Goal: Task Accomplishment & Management: Manage account settings

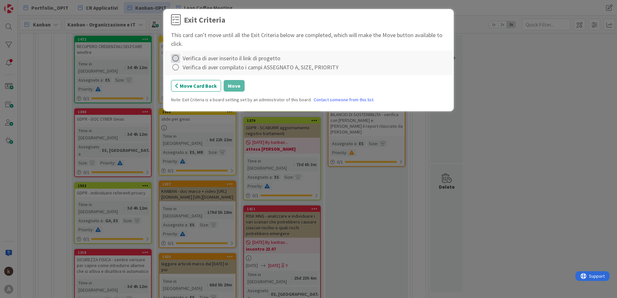
click at [173, 58] on icon at bounding box center [175, 58] width 9 height 9
click at [178, 72] on icon at bounding box center [176, 72] width 5 height 4
click at [179, 68] on icon at bounding box center [175, 67] width 9 height 9
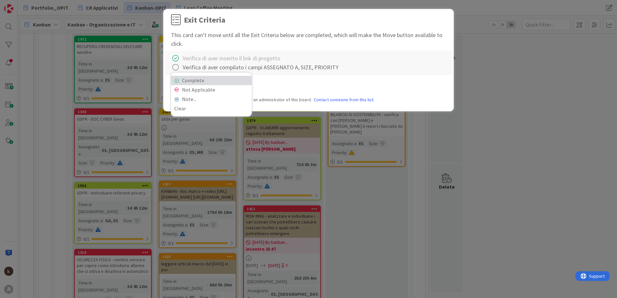
click at [179, 83] on link "Complete" at bounding box center [211, 80] width 81 height 9
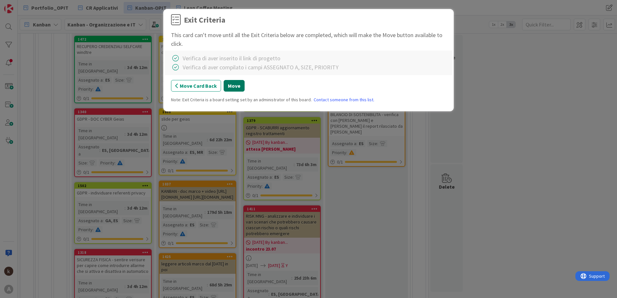
click at [228, 85] on button "Move" at bounding box center [233, 86] width 21 height 12
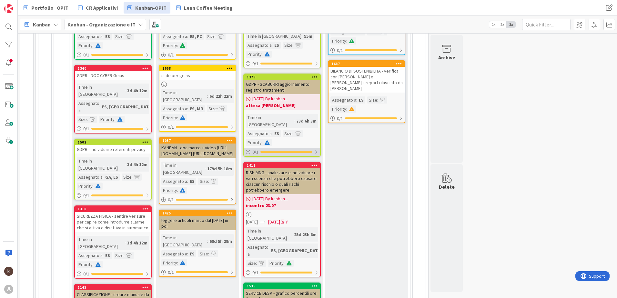
scroll to position [209, 0]
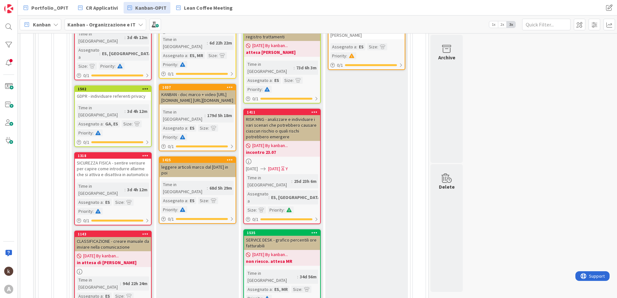
click at [267, 142] on span "[DATE] By kanban..." at bounding box center [269, 145] width 35 height 7
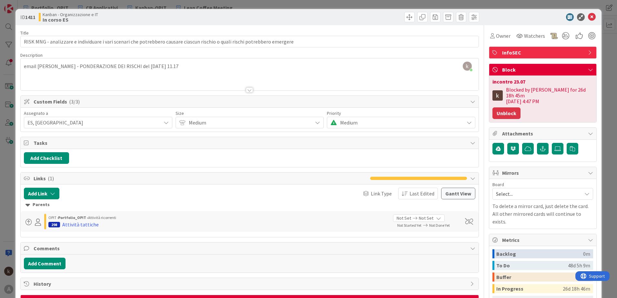
click at [507, 110] on button "Unblock" at bounding box center [506, 113] width 28 height 12
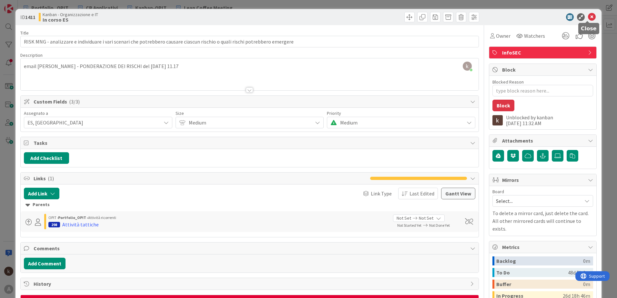
click at [588, 17] on icon at bounding box center [592, 17] width 8 height 8
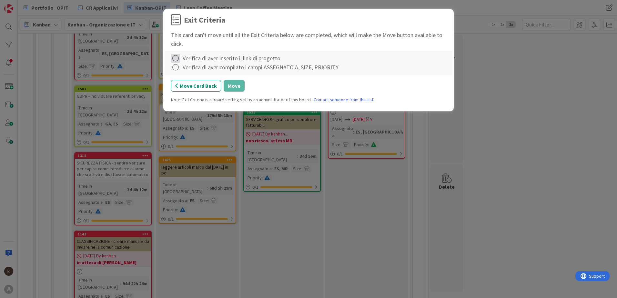
click at [174, 58] on icon at bounding box center [175, 58] width 9 height 9
click at [175, 73] on icon at bounding box center [176, 72] width 5 height 4
click at [176, 68] on icon at bounding box center [175, 67] width 9 height 9
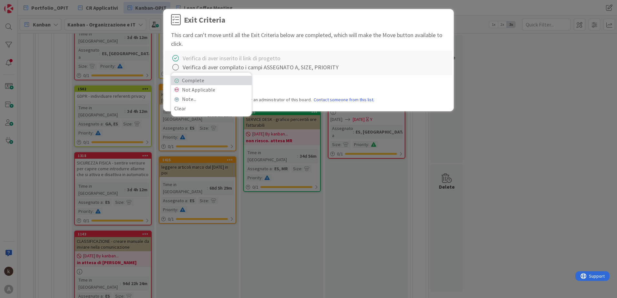
click at [176, 78] on link "Complete" at bounding box center [211, 80] width 81 height 9
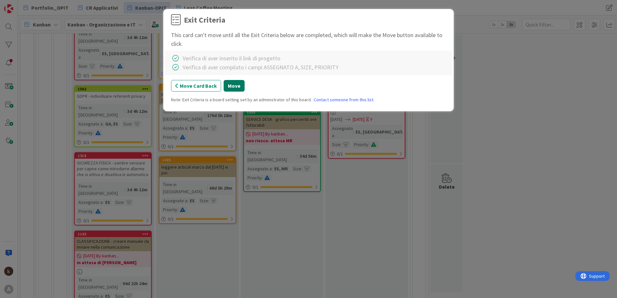
click at [227, 85] on button "Move" at bounding box center [233, 86] width 21 height 12
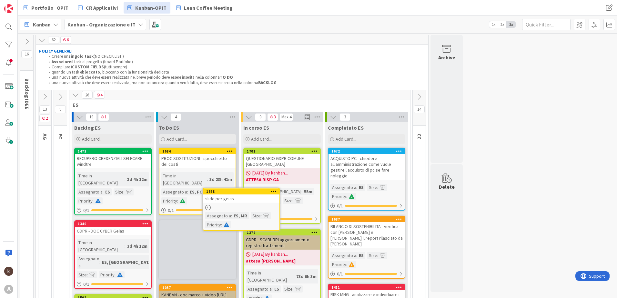
scroll to position [1, 0]
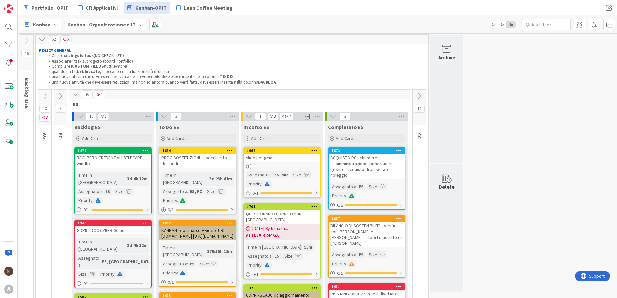
click at [278, 162] on link "1668 slide per geias Assegnato a : ES, MR [PERSON_NAME] : Priority : 0 / 1" at bounding box center [281, 172] width 77 height 51
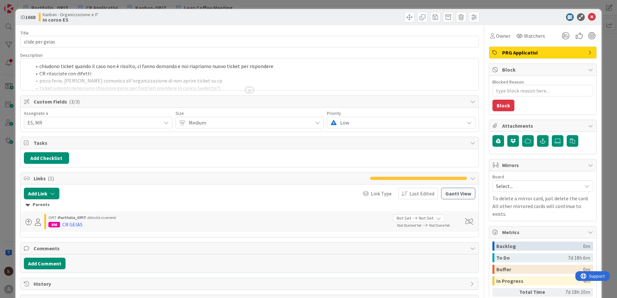
click at [48, 65] on div "chiudono ticket quando il caso non è risolto, ci fanno domanda e noi riapriamo …" at bounding box center [250, 74] width 458 height 32
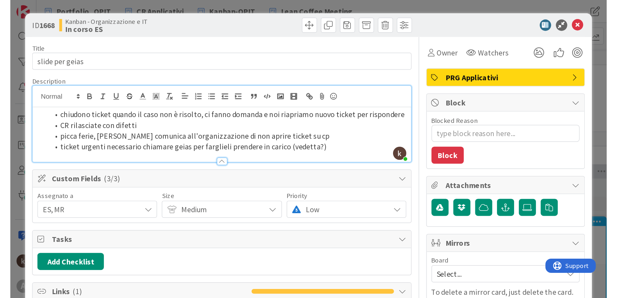
scroll to position [1, 0]
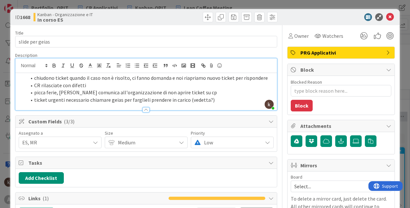
drag, startPoint x: 51, startPoint y: 80, endPoint x: 54, endPoint y: 85, distance: 6.1
click at [51, 80] on li "chiudono ticket quando il caso non è risolto, ci fanno domanda e noi riapriamo …" at bounding box center [149, 77] width 247 height 7
click at [55, 95] on li "picca ferie, [PERSON_NAME] comunica all'organizzazione di non aprire ticket su …" at bounding box center [149, 92] width 247 height 7
drag, startPoint x: 51, startPoint y: 99, endPoint x: 71, endPoint y: 99, distance: 19.3
click at [71, 99] on li "ticket urgenti necessario chiamare geias per farglieli prendere in carico (vede…" at bounding box center [149, 99] width 247 height 7
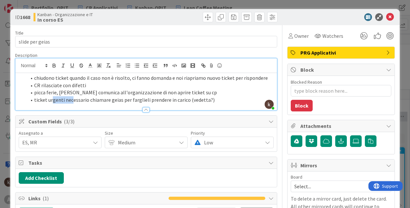
type textarea "x"
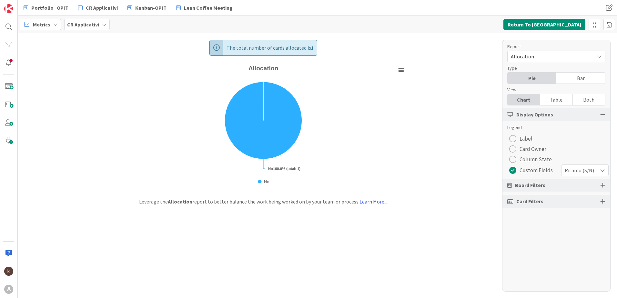
click at [581, 170] on span "Ritardo (S/N)" at bounding box center [578, 170] width 29 height 9
click at [572, 203] on div "Ritardo (S/N) Incidenti post rilascio" at bounding box center [571, 191] width 74 height 29
click at [572, 199] on span "Incidenti post rilascio" at bounding box center [575, 198] width 59 height 10
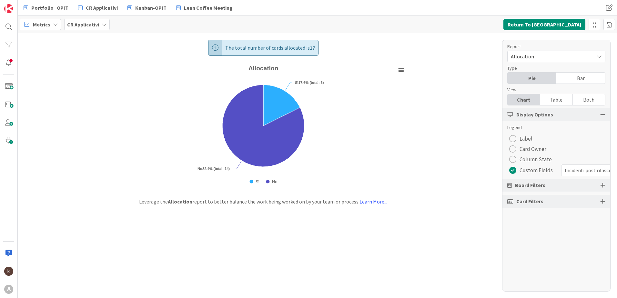
click at [550, 185] on div "Board Filters" at bounding box center [556, 185] width 108 height 13
click at [603, 187] on div at bounding box center [602, 185] width 5 height 6
click at [563, 229] on span "Include Archived Cards" at bounding box center [541, 228] width 49 height 6
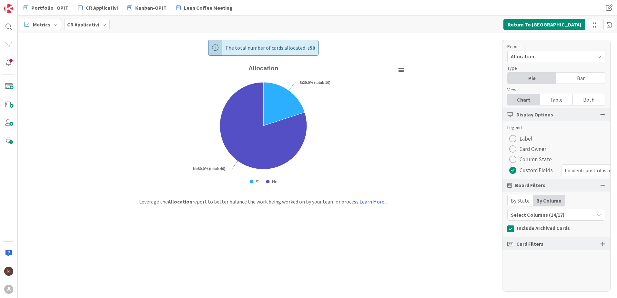
click at [602, 246] on div at bounding box center [602, 244] width 5 height 6
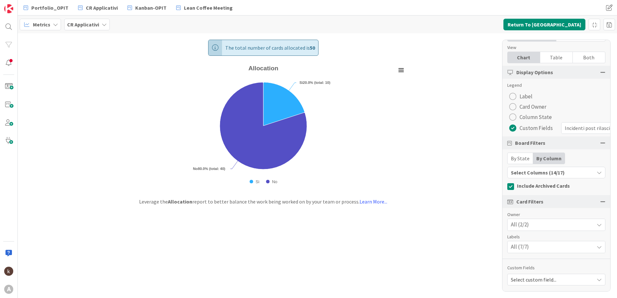
scroll to position [47, 0]
click at [596, 244] on icon at bounding box center [598, 246] width 5 height 5
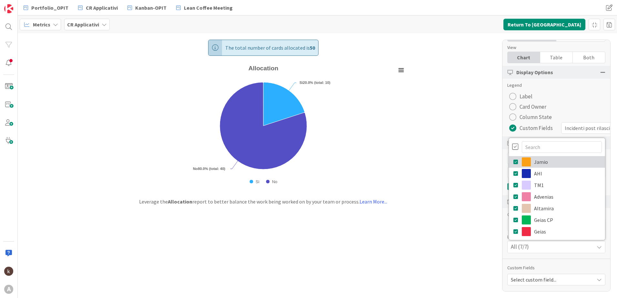
click at [513, 158] on icon at bounding box center [515, 162] width 5 height 10
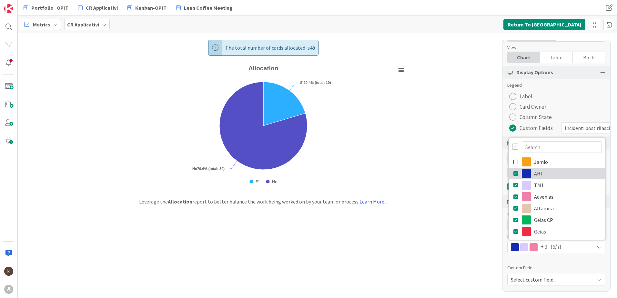
click at [513, 169] on icon at bounding box center [515, 174] width 5 height 10
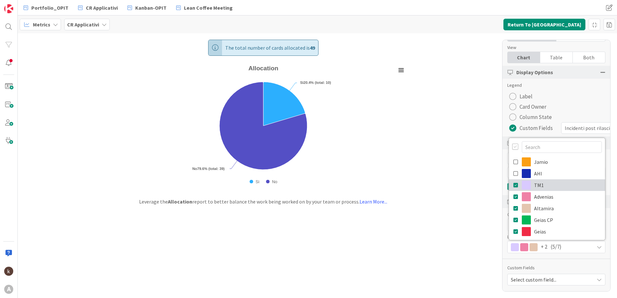
click at [513, 180] on icon at bounding box center [515, 185] width 5 height 10
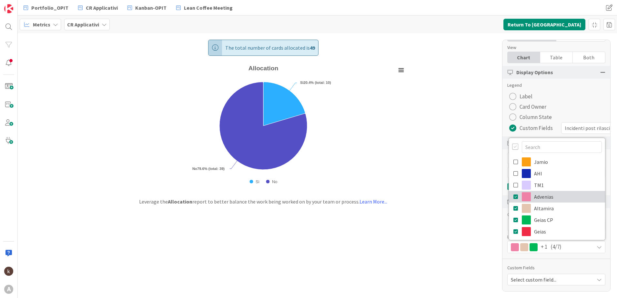
click at [513, 192] on icon at bounding box center [515, 197] width 5 height 10
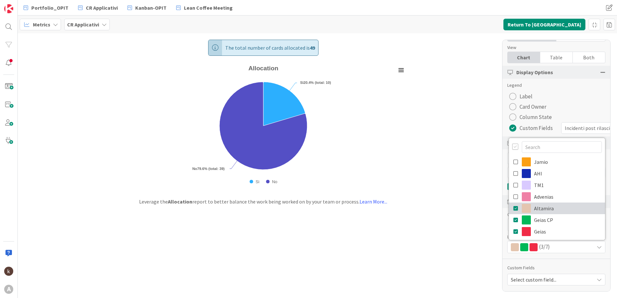
click at [513, 203] on icon at bounding box center [515, 208] width 5 height 10
click at [578, 264] on div "Custom Fields" at bounding box center [556, 267] width 98 height 7
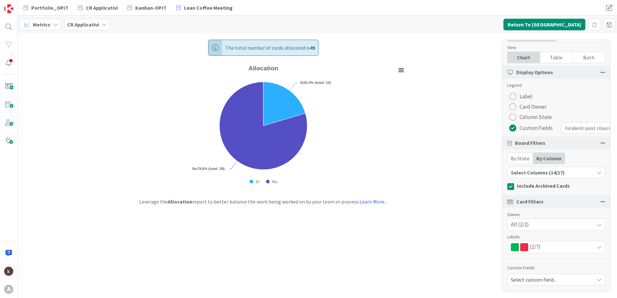
drag, startPoint x: 581, startPoint y: 265, endPoint x: 578, endPoint y: 274, distance: 9.8
click at [581, 266] on div "Custom Fields" at bounding box center [556, 267] width 98 height 7
click at [578, 275] on span "Select custom field..." at bounding box center [550, 279] width 80 height 9
click at [555, 26] on button "Return To Kanban" at bounding box center [544, 25] width 82 height 12
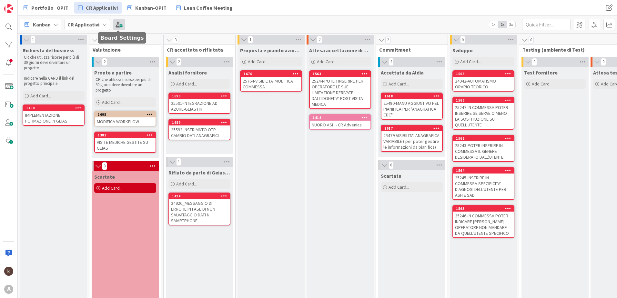
click at [114, 24] on span at bounding box center [119, 25] width 12 height 12
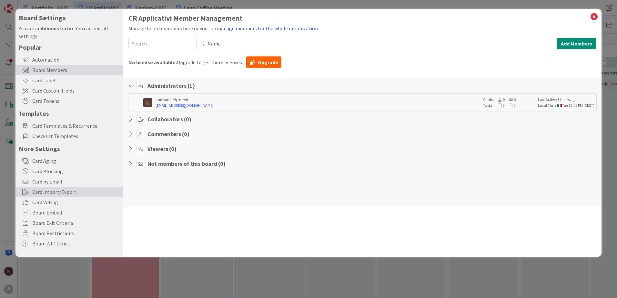
click at [59, 194] on div "Card Import/Export" at bounding box center [69, 192] width 108 height 10
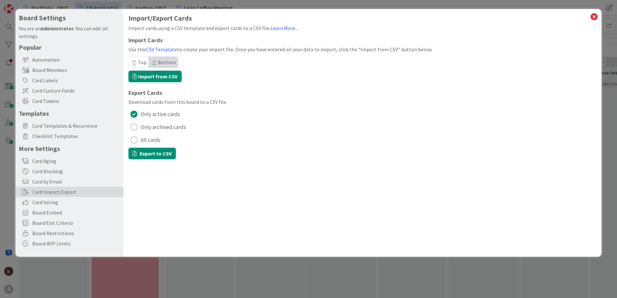
click at [145, 141] on span "All cards" at bounding box center [151, 140] width 20 height 10
click at [148, 153] on button "Export to CSV" at bounding box center [151, 154] width 47 height 12
click at [591, 17] on icon at bounding box center [593, 16] width 8 height 9
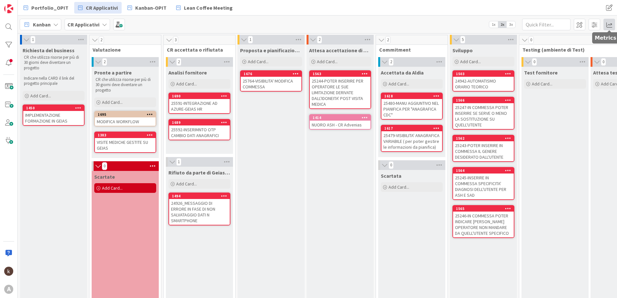
click at [608, 22] on span at bounding box center [609, 25] width 12 height 12
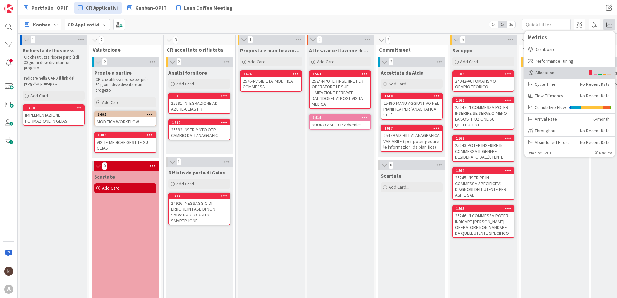
click at [548, 71] on div "Allocation" at bounding box center [556, 72] width 57 height 7
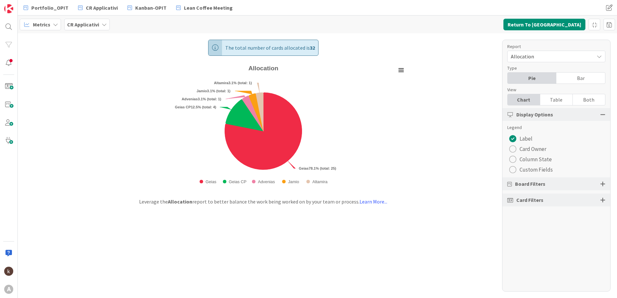
click at [535, 168] on span "Custom Fields" at bounding box center [535, 170] width 33 height 10
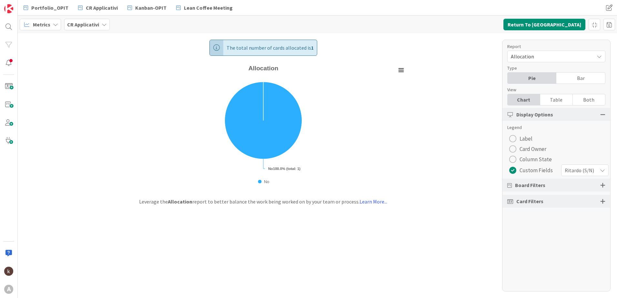
click at [579, 168] on span "Ritardo (S/N)" at bounding box center [578, 170] width 29 height 9
click at [578, 195] on span "Incidenti post rilascio" at bounding box center [575, 198] width 59 height 10
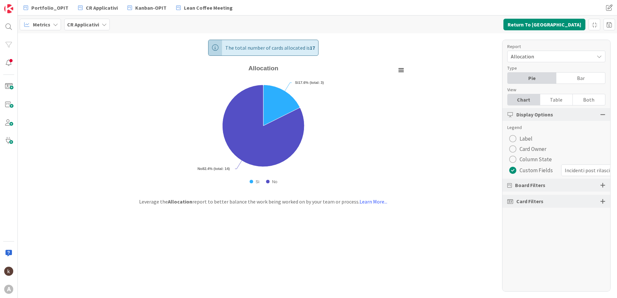
click at [519, 186] on span "Board Filters" at bounding box center [530, 185] width 30 height 8
click at [603, 184] on div at bounding box center [602, 185] width 5 height 6
click at [523, 229] on span "Include Archived Cards" at bounding box center [541, 228] width 49 height 6
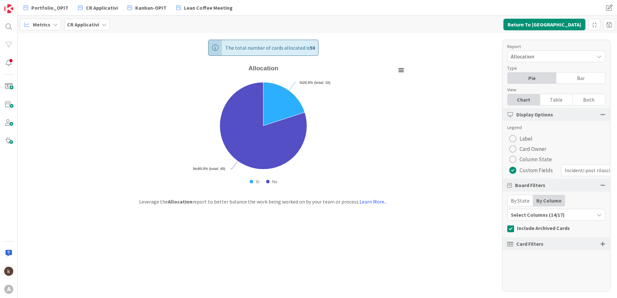
click at [528, 216] on div "Select Columns (14/17)" at bounding box center [550, 215] width 86 height 8
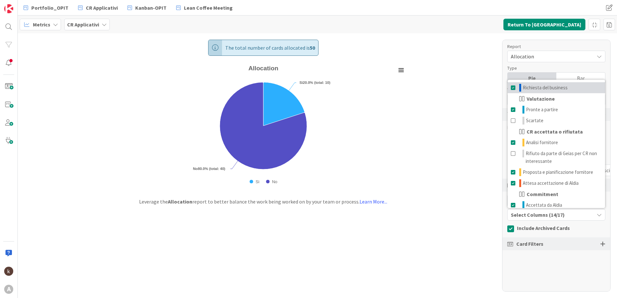
click at [511, 89] on span at bounding box center [512, 88] width 5 height 8
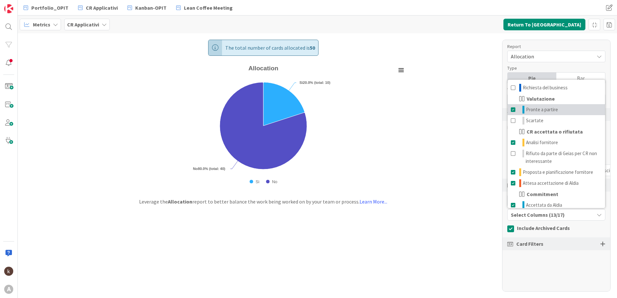
click at [511, 111] on span at bounding box center [512, 110] width 5 height 8
click at [512, 142] on span at bounding box center [512, 143] width 5 height 8
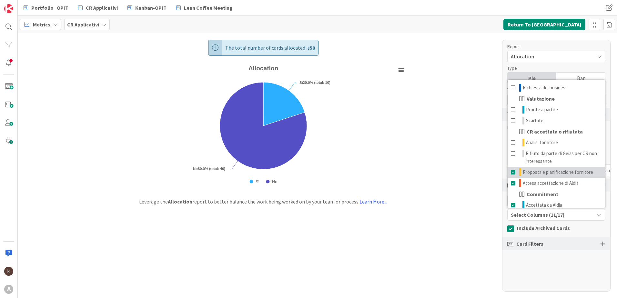
click at [509, 171] on link "Proposta e pianificazione fornitore" at bounding box center [555, 172] width 97 height 11
click at [512, 183] on span at bounding box center [512, 183] width 5 height 8
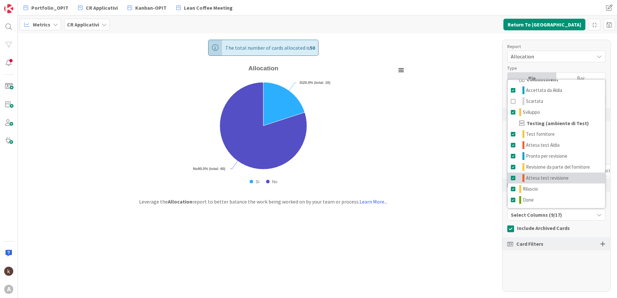
scroll to position [50, 0]
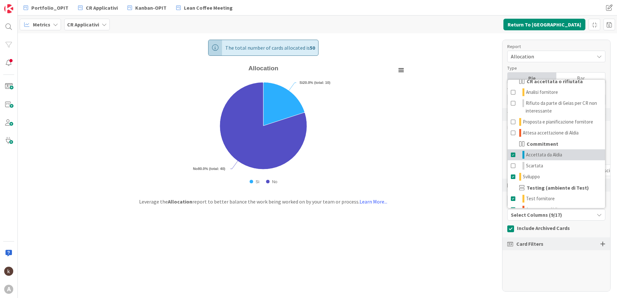
click at [515, 156] on span at bounding box center [512, 155] width 5 height 8
click at [514, 178] on span at bounding box center [512, 177] width 5 height 8
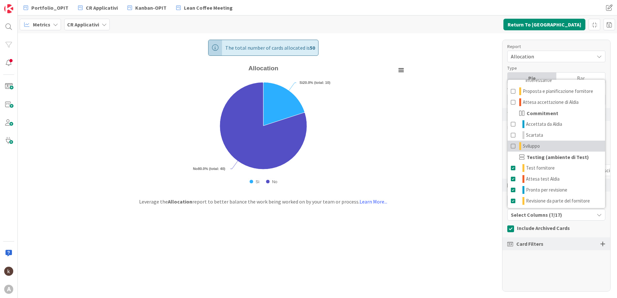
scroll to position [115, 0]
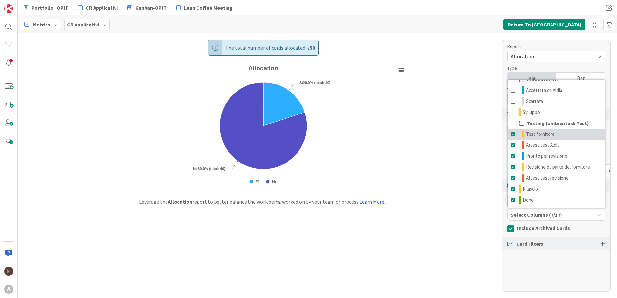
click at [512, 134] on span at bounding box center [512, 134] width 5 height 8
click at [512, 143] on span at bounding box center [512, 145] width 5 height 8
click at [512, 154] on span at bounding box center [512, 156] width 5 height 8
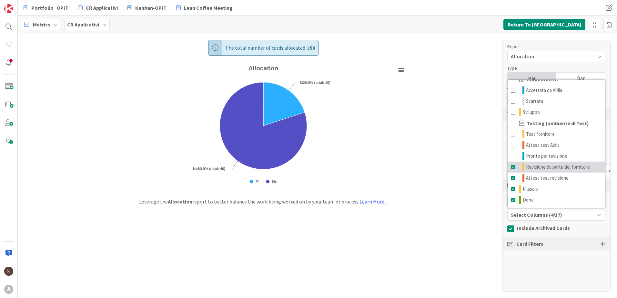
click at [512, 164] on span at bounding box center [512, 167] width 5 height 8
click at [513, 175] on span at bounding box center [512, 178] width 5 height 8
click at [525, 270] on div "Report Allocation Type Pie Bar View Chart Table Both Display Options Legend Lab…" at bounding box center [556, 166] width 108 height 252
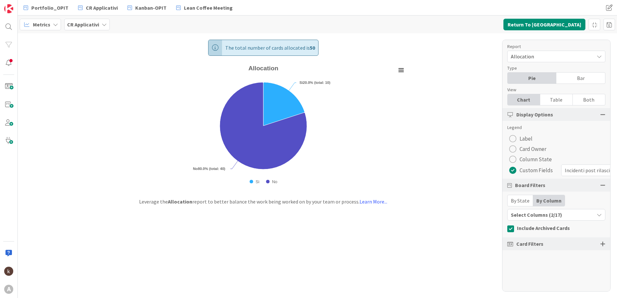
click at [537, 247] on span "Card Filters" at bounding box center [529, 244] width 27 height 8
click at [603, 243] on div at bounding box center [602, 244] width 5 height 6
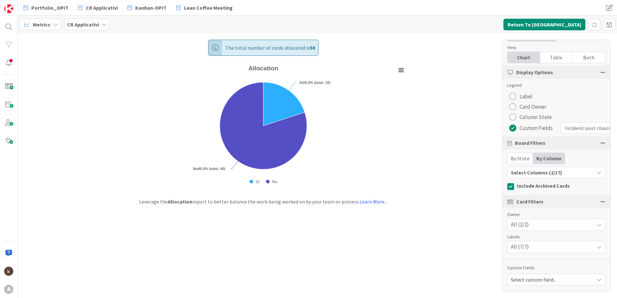
scroll to position [47, 0]
click at [570, 275] on span "Select custom field..." at bounding box center [550, 279] width 80 height 9
click at [566, 223] on div "All (2/2)" at bounding box center [555, 225] width 97 height 12
click at [561, 243] on div "All (7/7)" at bounding box center [555, 247] width 97 height 12
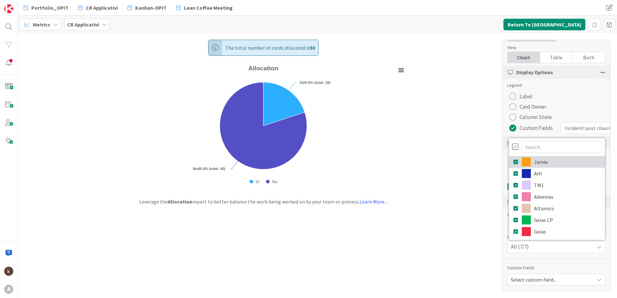
click at [513, 158] on icon at bounding box center [515, 162] width 5 height 10
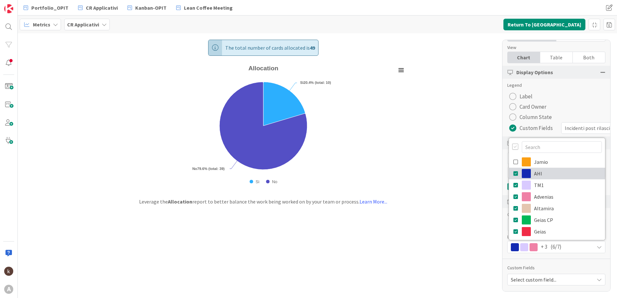
click at [513, 169] on icon at bounding box center [515, 174] width 5 height 10
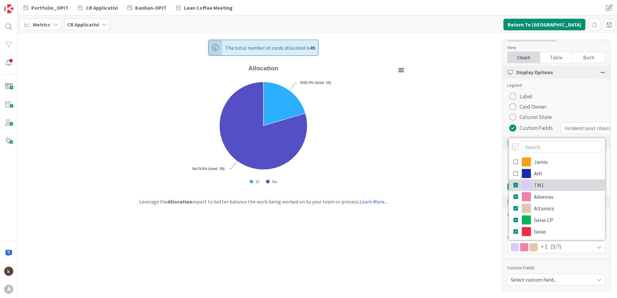
click at [513, 180] on icon at bounding box center [515, 185] width 5 height 10
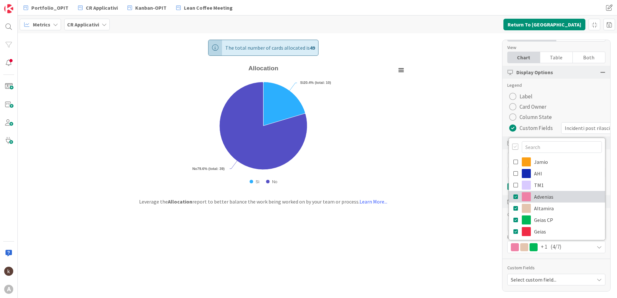
click at [513, 192] on icon at bounding box center [515, 197] width 5 height 10
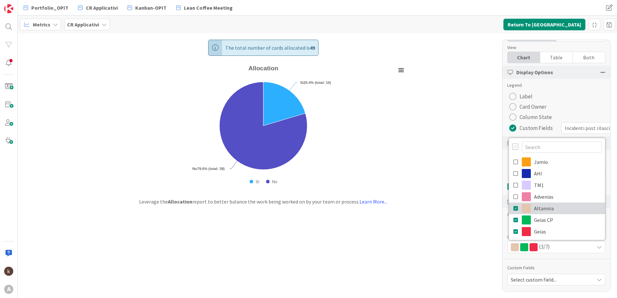
click at [509, 203] on link "Altamira" at bounding box center [557, 209] width 96 height 12
click at [527, 251] on div "Report Allocation Type Pie Bar View Chart Table Both Display Options Legend Lab…" at bounding box center [556, 166] width 108 height 252
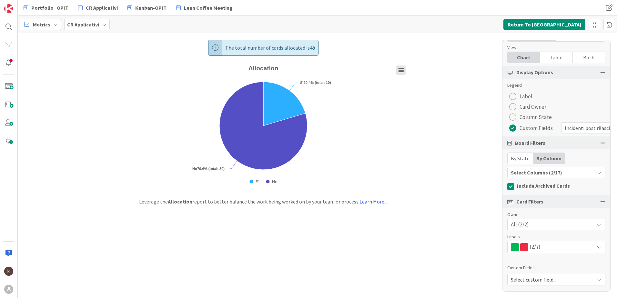
click at [402, 72] on icon "Allocation" at bounding box center [401, 70] width 5 height 3
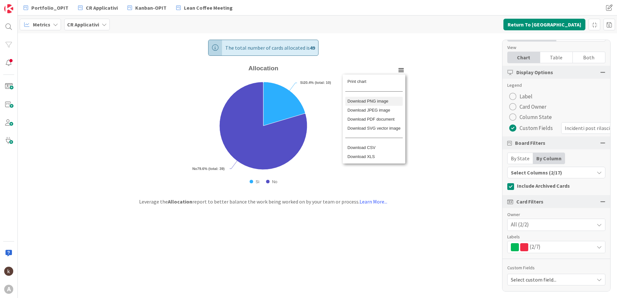
click at [373, 102] on li "Download PNG image" at bounding box center [373, 101] width 57 height 9
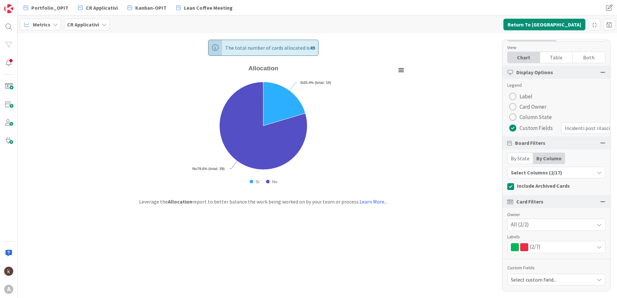
click at [453, 273] on div "The total number of cards allocated is 49 Created with Highcharts 11.4.3 Chart …" at bounding box center [317, 165] width 599 height 265
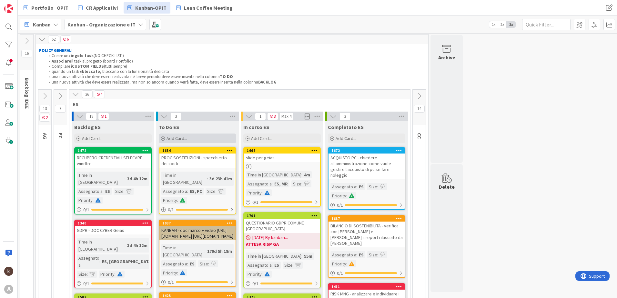
click at [186, 141] on span "Add Card..." at bounding box center [176, 138] width 21 height 6
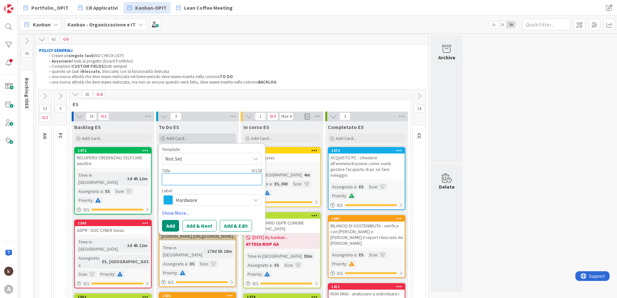
type textarea "G"
type textarea "x"
type textarea "GD"
type textarea "x"
type textarea "GDP"
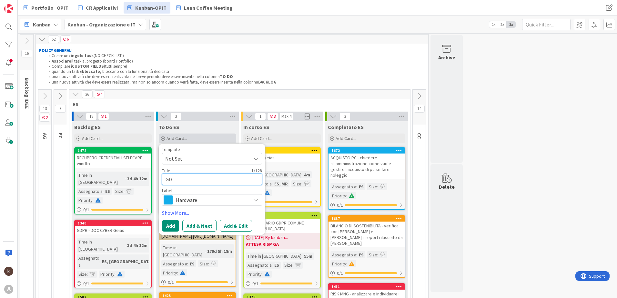
type textarea "x"
type textarea "GDPR"
type textarea "x"
type textarea "GDPR"
type textarea "x"
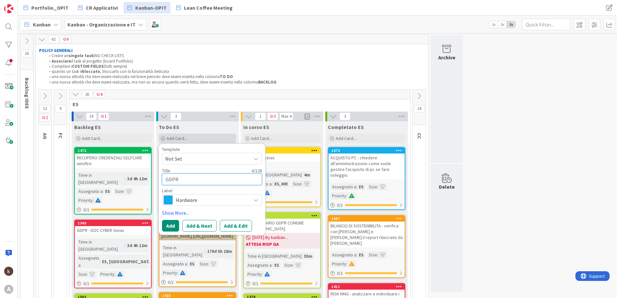
type textarea "GDPR -"
type textarea "x"
type textarea "GDPR -"
type textarea "x"
type textarea "GDPR - c"
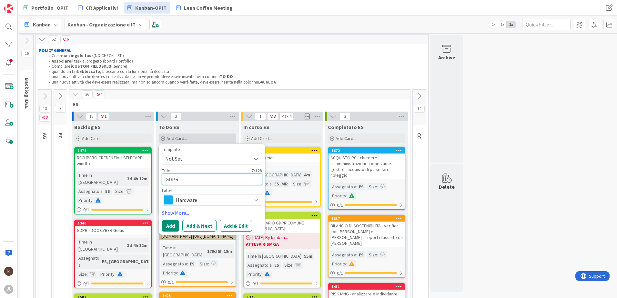
type textarea "x"
type textarea "GDPR - co"
type textarea "x"
type textarea "GDPR - con"
type textarea "x"
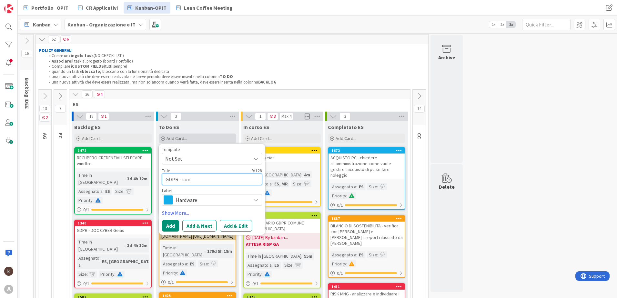
type textarea "GDPR - cons"
type textarea "x"
type textarea "GDPR - conso"
type textarea "x"
type textarea "GDPR - consol"
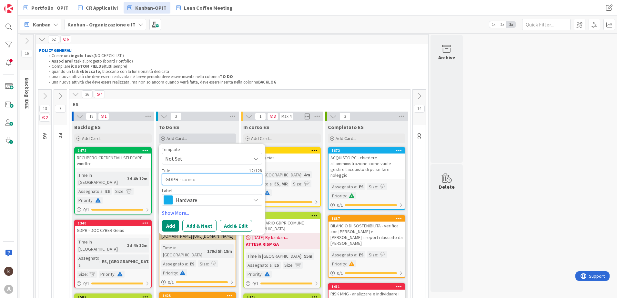
type textarea "x"
type textarea "GDPR - consoli"
type textarea "x"
type textarea "GDPR - consolid"
type textarea "x"
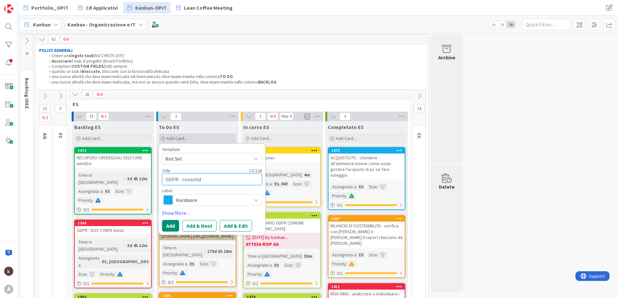
type textarea "GDPR - consolida"
type textarea "x"
type textarea "GDPR - consolidaz"
type textarea "x"
type textarea "GDPR - consolida"
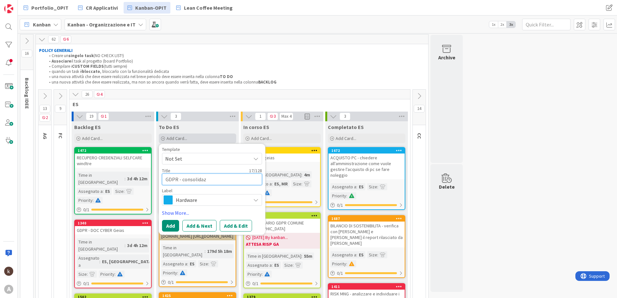
type textarea "x"
type textarea "GDPR - consolidam"
type textarea "x"
type textarea "GDPR - consolidame"
type textarea "x"
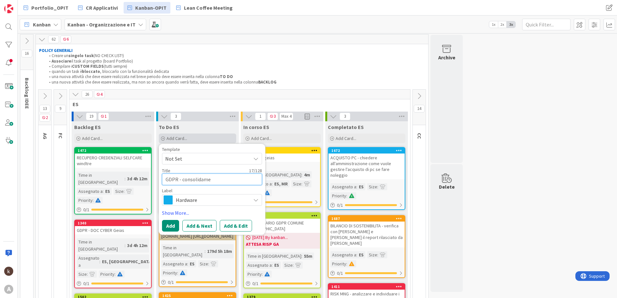
type textarea "GDPR - consolidamen"
type textarea "x"
type textarea "GDPR - consolidament"
type textarea "x"
type textarea "GDPR - consolidamento"
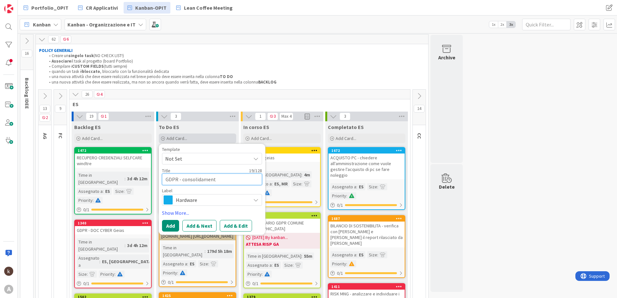
type textarea "x"
type textarea "GDPR - consolidamento"
type textarea "x"
type textarea "GDPR - consolidamento d"
type textarea "x"
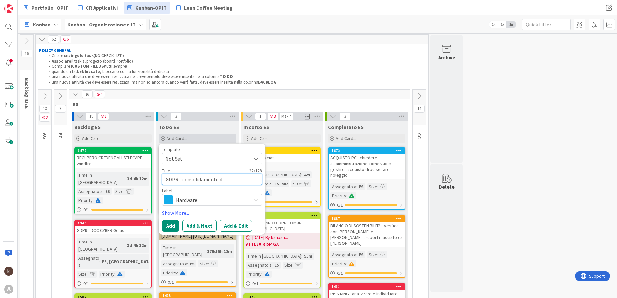
type textarea "GDPR - consolidamento de"
type textarea "x"
type textarea "GDPR - consolidamento del"
type textarea "x"
type textarea "GDPR - consolidamento del"
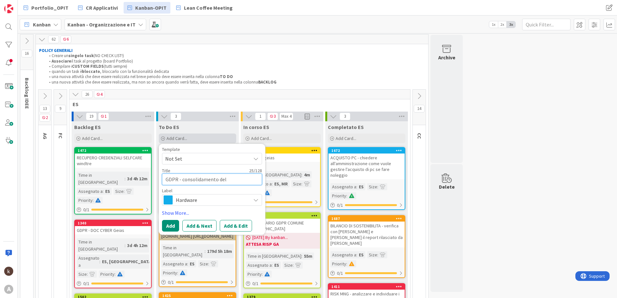
type textarea "x"
type textarea "GDPR - consolidamento del r"
type textarea "x"
type textarea "GDPR - consolidamento del re"
type textarea "x"
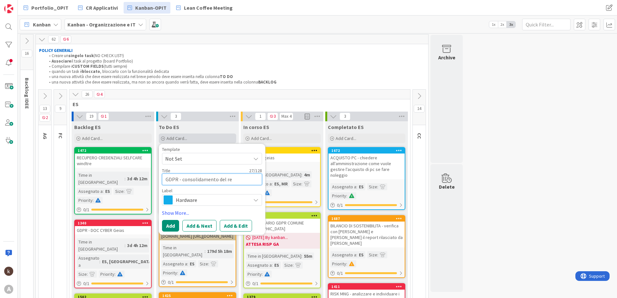
type textarea "GDPR - consolidamento del reg"
type textarea "x"
type textarea "GDPR - consolidamento del regi"
type textarea "x"
type textarea "GDPR - consolidamento del regis"
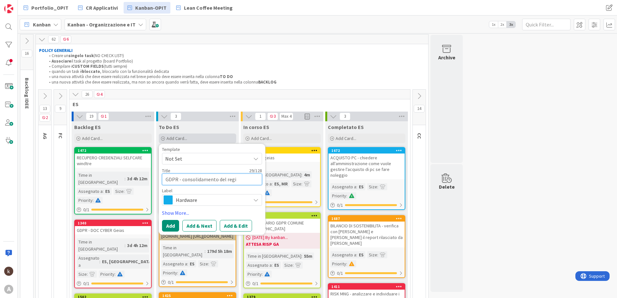
type textarea "x"
type textarea "GDPR - consolidamento del regist"
type textarea "x"
type textarea "GDPR - consolidamento del registr"
type textarea "x"
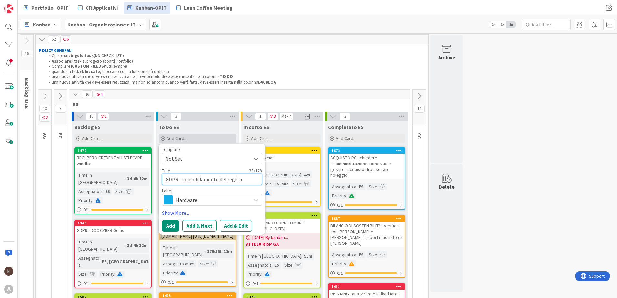
type textarea "GDPR - consolidamento del registro"
type textarea "x"
type textarea "GDPR - consolidamento del registro"
type textarea "x"
type textarea "GDPR - consolidamento del registro p"
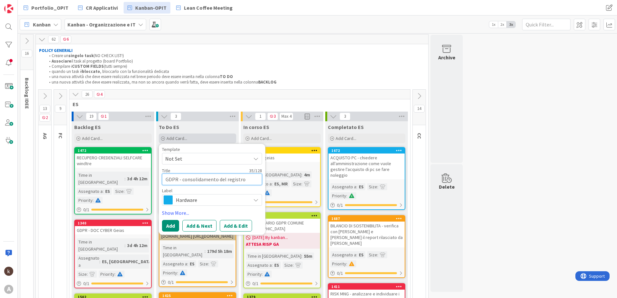
type textarea "x"
type textarea "GDPR - consolidamento del registro pe"
type textarea "x"
type textarea "GDPR - consolidamento del registro per"
type textarea "x"
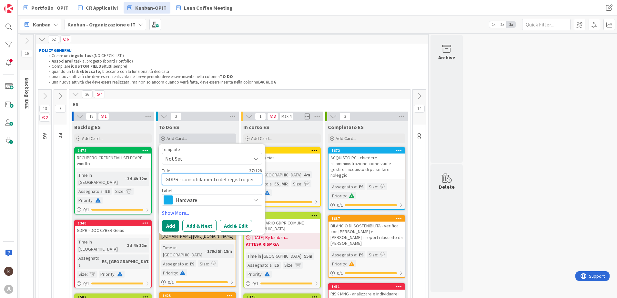
type textarea "GDPR - consolidamento del registro per"
type textarea "x"
type textarea "GDPR - consolidamento del registro per r"
type textarea "x"
type textarea "GDPR - consolidamento del registro per ri"
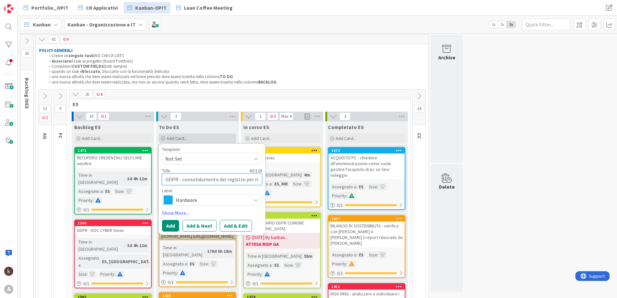
type textarea "x"
type textarea "GDPR - consolidamento del registro per ris"
type textarea "x"
type textarea "GDPR - consolidamento del registro per risp"
type textarea "x"
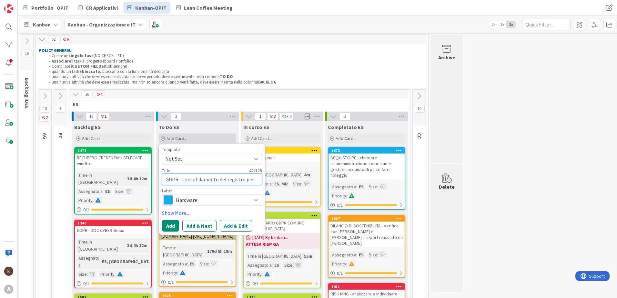
type textarea "GDPR - consolidamento del registro per rispo"
type textarea "x"
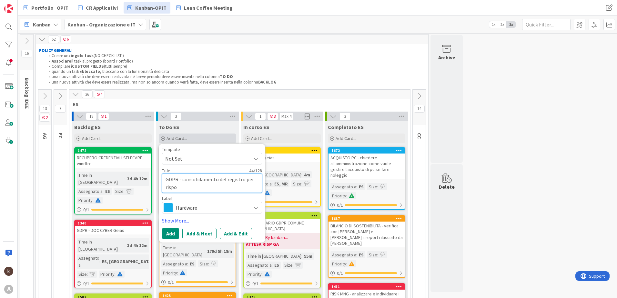
type textarea "GDPR - consolidamento del registro per rispon"
type textarea "x"
type textarea "GDPR - consolidamento del registro per rispond"
type textarea "x"
type textarea "GDPR - consolidamento del registro per risponde"
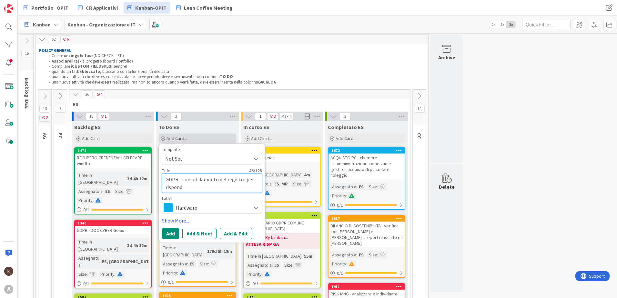
type textarea "x"
type textarea "GDPR - consolidamento del registro per risponder"
type textarea "x"
type textarea "GDPR - consolidamento del registro per rispondere"
type textarea "x"
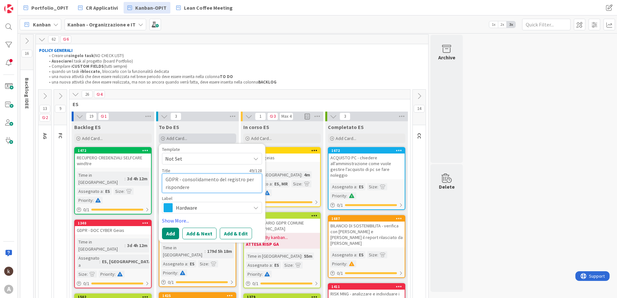
type textarea "GDPR - consolidamento del registro per rispondere"
type textarea "x"
type textarea "GDPR - consolidamento del registro per rispondere a"
type textarea "x"
type textarea "GDPR - consolidamento del registro per rispondere ad"
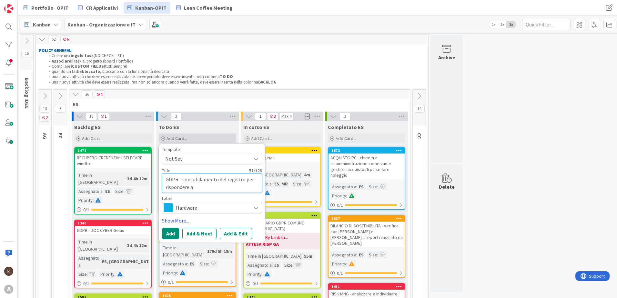
type textarea "x"
type textarea "GDPR - consolidamento del registro per rispondere ad"
type textarea "x"
type textarea "GDPR - consolidamento del registro per rispondere ad a"
type textarea "x"
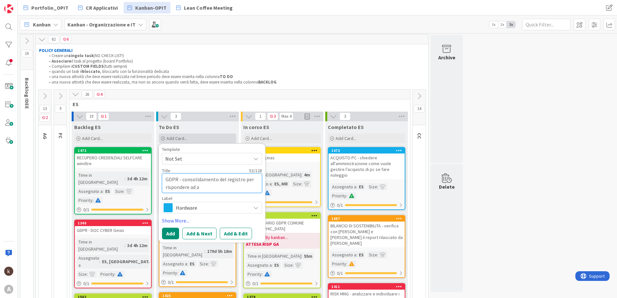
type textarea "GDPR - consolidamento del registro per rispondere ad ac"
type textarea "x"
type textarea "GDPR - consolidamento del registro per rispondere ad acc"
type textarea "x"
type textarea "GDPR - consolidamento del registro per rispondere ad acco"
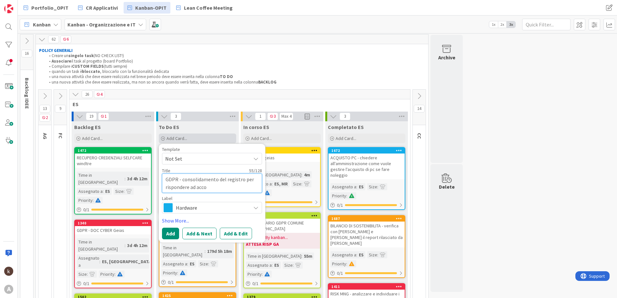
type textarea "x"
type textarea "GDPR - consolidamento del registro per rispondere ad accor"
type textarea "x"
type textarea "GDPR - consolidamento del registro per rispondere ad accord"
type textarea "x"
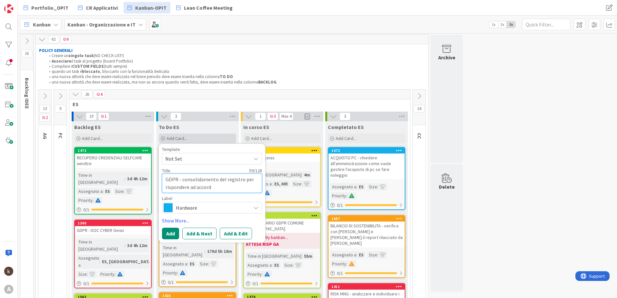
type textarea "GDPR - consolidamento del registro per rispondere ad accordi"
type textarea "x"
type textarea "GDPR - consolidamento del registro per rispondere ad accordi"
type textarea "x"
type textarea "GDPR - consolidamento del registro per rispondere ad accordi e"
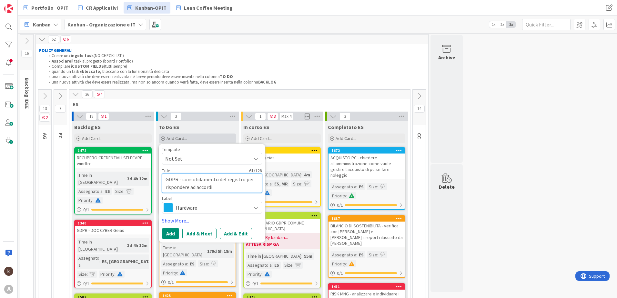
type textarea "x"
type textarea "GDPR - consolidamento del registro per rispondere ad accordi e"
type textarea "x"
type textarea "GDPR - consolidamento del registro per rispondere ad accordi e c"
type textarea "x"
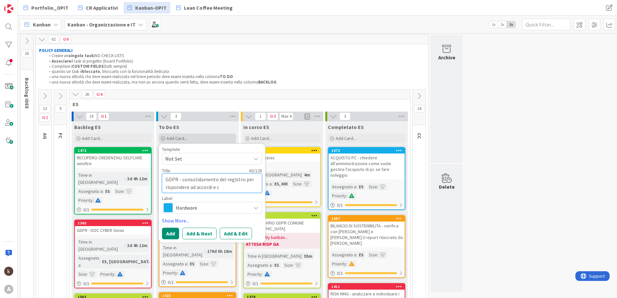
type textarea "GDPR - consolidamento del registro per rispondere ad accordi e co"
type textarea "x"
type textarea "GDPR - consolidamento del registro per rispondere ad accordi e con"
type textarea "x"
type textarea "GDPR - consolidamento del registro per rispondere ad accordi e cont"
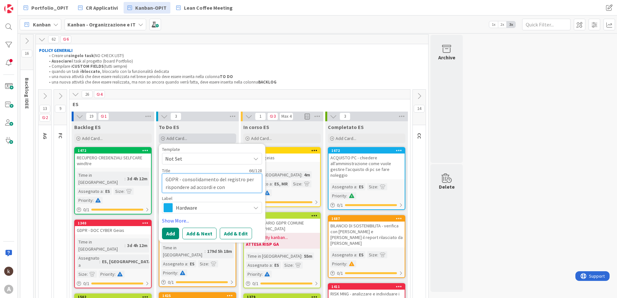
type textarea "x"
type textarea "GDPR - consolidamento del registro per rispondere ad accordi e contr"
type textarea "x"
type textarea "GDPR - consolidamento del registro per rispondere ad accordi e contra"
type textarea "x"
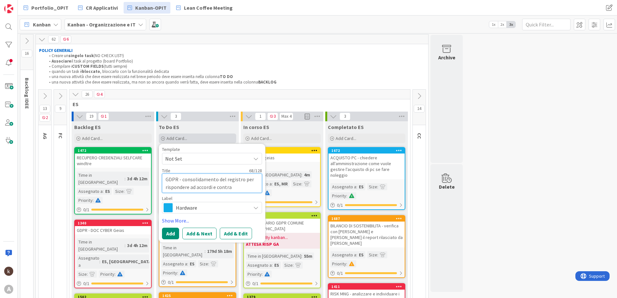
type textarea "GDPR - consolidamento del registro per rispondere ad accordi e contrat"
type textarea "x"
type textarea "GDPR - consolidamento del registro per rispondere ad accordi e contratt"
type textarea "x"
type textarea "GDPR - consolidamento del registro per rispondere ad accordi e contratti"
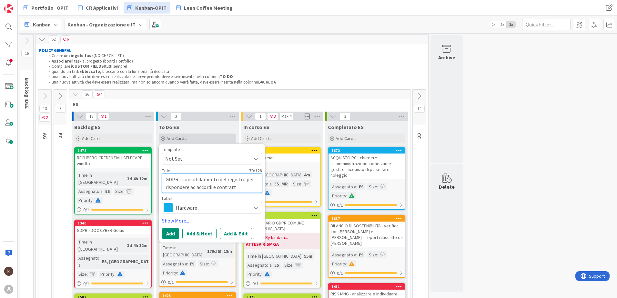
type textarea "x"
type textarea "GDPR - consolidamento del registro per rispondere ad accordi e contratti"
click at [177, 206] on span "Hardware" at bounding box center [212, 207] width 72 height 9
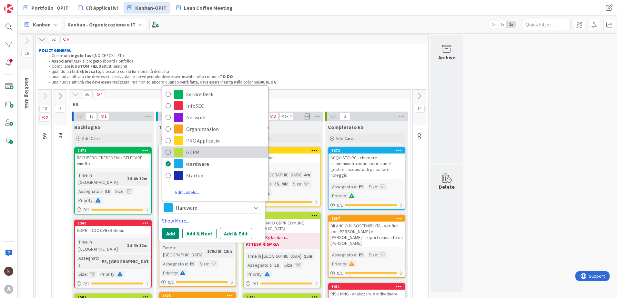
click at [192, 149] on span "GDPR" at bounding box center [225, 152] width 79 height 10
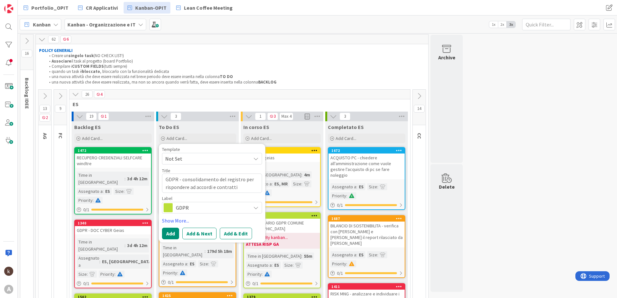
click at [232, 230] on button "Add & Edit" at bounding box center [236, 234] width 32 height 12
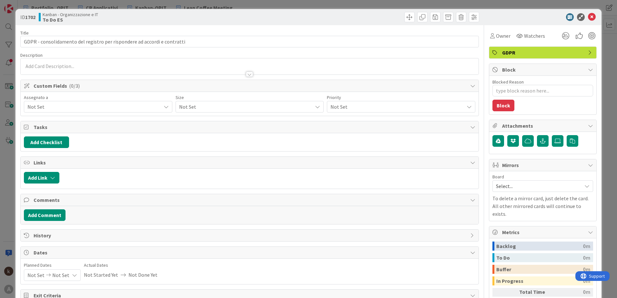
type textarea "x"
click at [73, 70] on div at bounding box center [250, 71] width 458 height 7
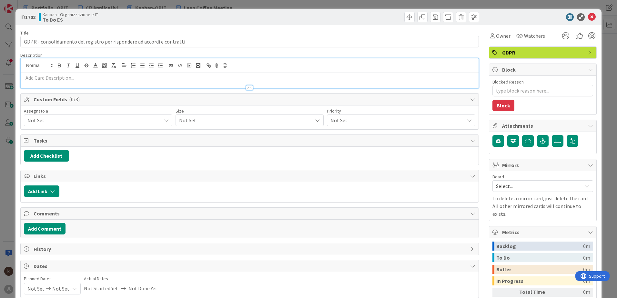
click at [84, 80] on p at bounding box center [249, 77] width 451 height 7
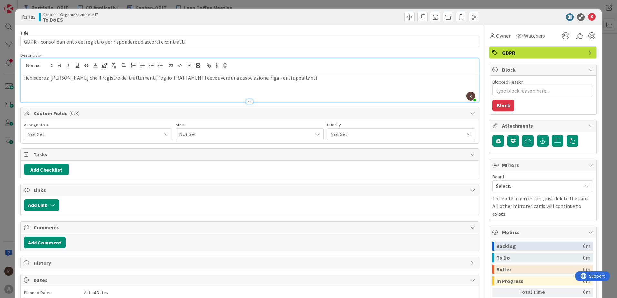
click at [130, 138] on div "Not Set" at bounding box center [98, 134] width 148 height 12
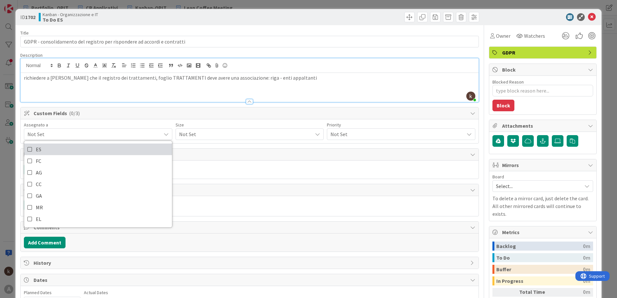
click at [32, 149] on icon at bounding box center [29, 149] width 5 height 10
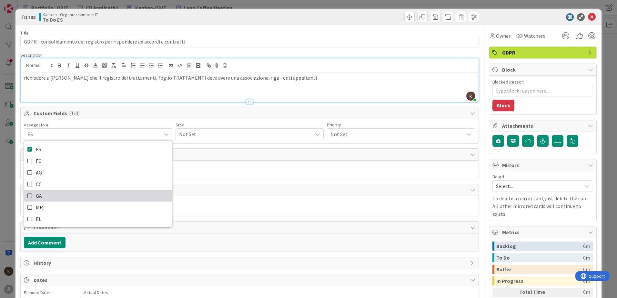
click at [28, 194] on icon at bounding box center [29, 196] width 5 height 10
click at [221, 130] on span "Not Set" at bounding box center [244, 134] width 130 height 9
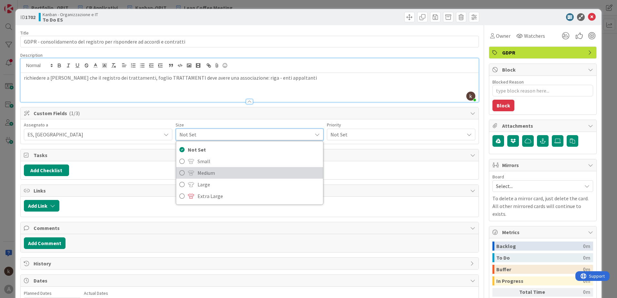
click at [219, 173] on span "Medium" at bounding box center [258, 173] width 123 height 10
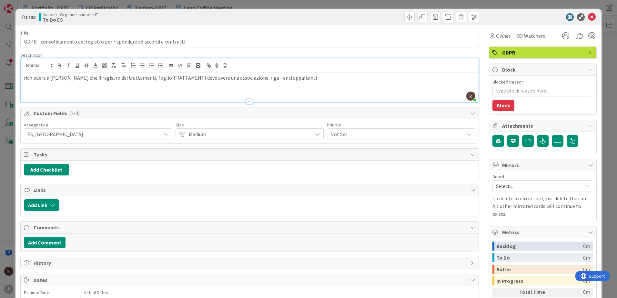
click at [370, 132] on span "Not Set" at bounding box center [395, 134] width 130 height 9
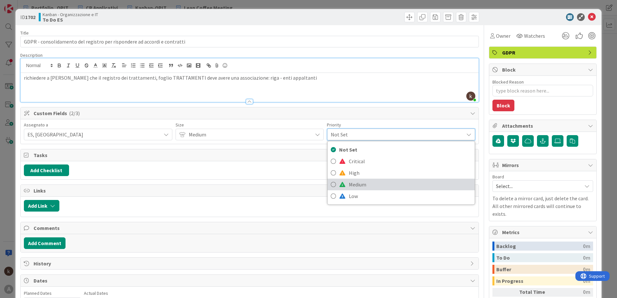
click at [366, 182] on span "Medium" at bounding box center [410, 185] width 123 height 10
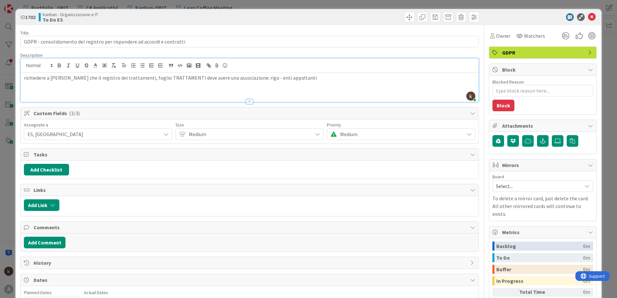
type textarea "x"
click at [55, 208] on button "Add Link" at bounding box center [41, 205] width 35 height 12
click at [72, 246] on span "Current Board" at bounding box center [67, 245] width 72 height 9
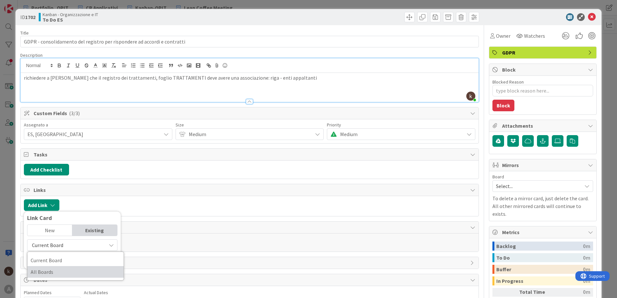
click at [62, 272] on span "All Boards" at bounding box center [76, 272] width 90 height 10
click at [58, 229] on div "New" at bounding box center [49, 230] width 45 height 11
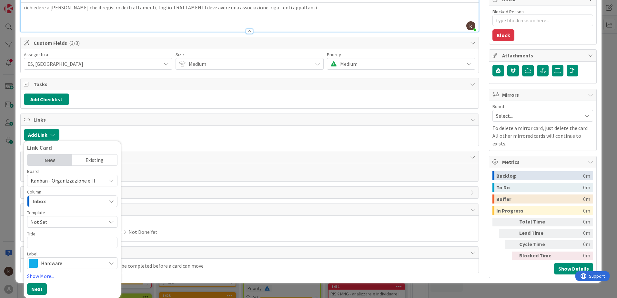
click at [91, 159] on div "Existing" at bounding box center [94, 159] width 45 height 11
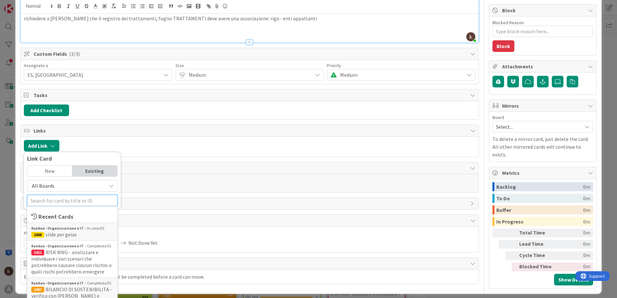
click at [66, 197] on div "Recent Cards Kanban - Organizzazione e IT In corso ES 1668 slide per geias Kanb…" at bounding box center [72, 201] width 90 height 12
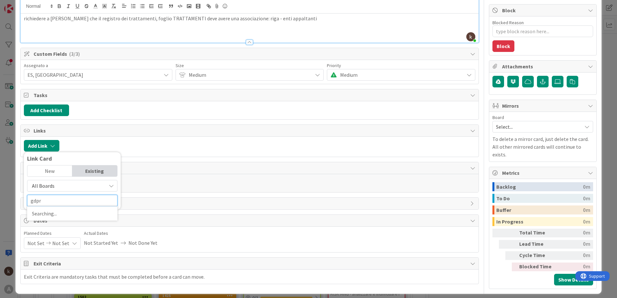
scroll to position [70, 0]
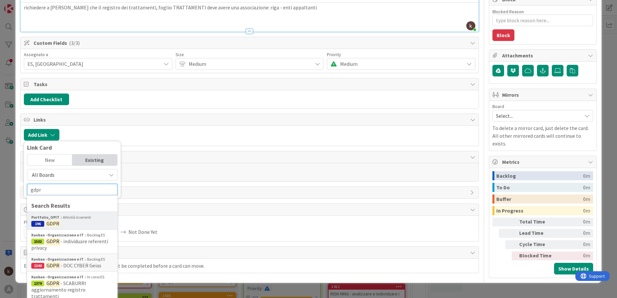
type input "gdpr"
click at [73, 221] on span "196 GDPR" at bounding box center [72, 223] width 82 height 6
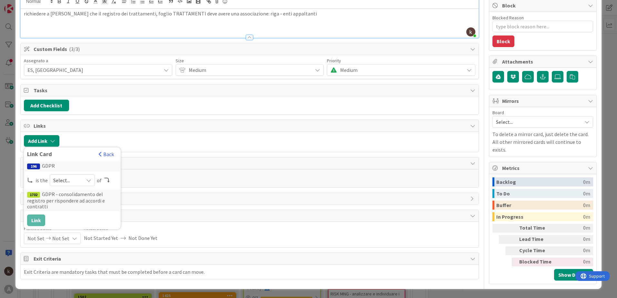
scroll to position [59, 0]
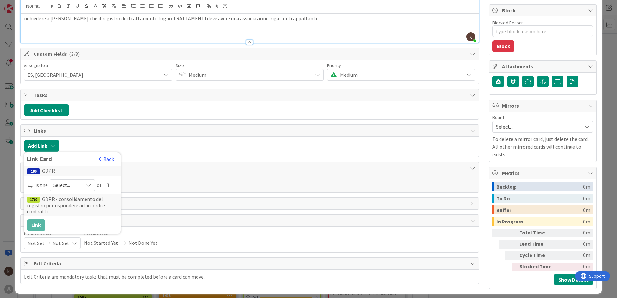
click at [85, 186] on div "Select..." at bounding box center [72, 185] width 45 height 12
click at [76, 204] on span "parent" at bounding box center [106, 200] width 73 height 10
click at [36, 225] on button "Link" at bounding box center [36, 225] width 18 height 12
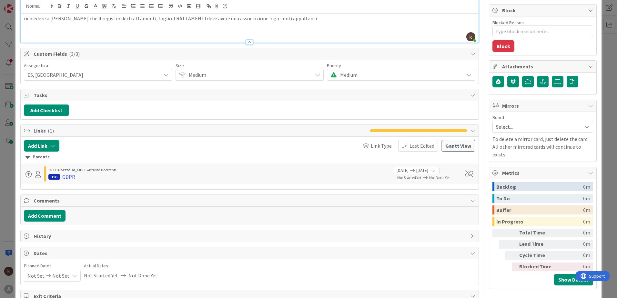
scroll to position [0, 0]
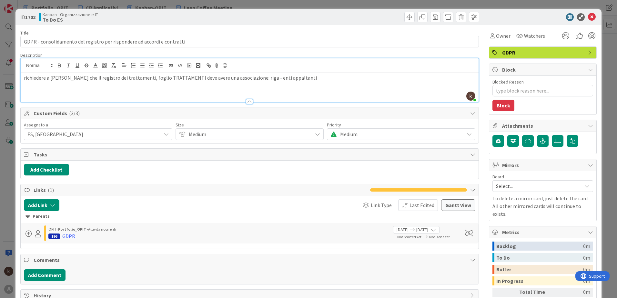
click at [243, 78] on p "richiedere a Paola che il registro dei trattamenti, foglio TRATTAMENTI deve ave…" at bounding box center [249, 77] width 451 height 7
click at [372, 78] on p "richiedere a Paola che il registro dei trattamenti, foglio TRATTAMENTI deve ave…" at bounding box center [249, 77] width 451 height 7
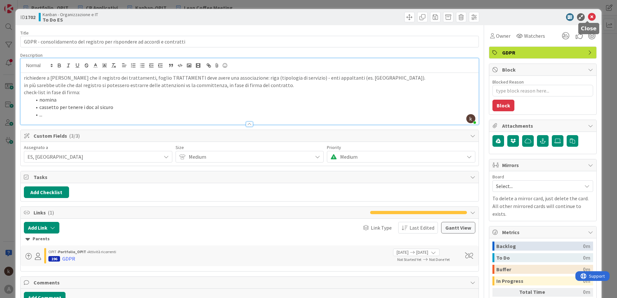
click at [588, 18] on icon at bounding box center [592, 17] width 8 height 8
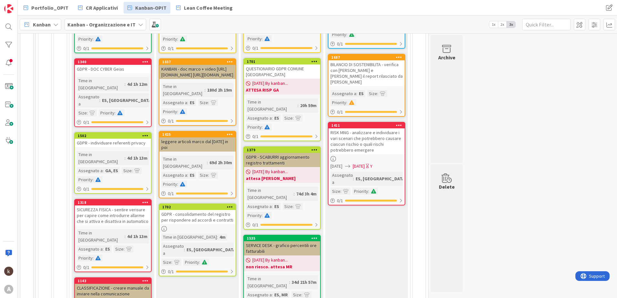
scroll to position [291, 0]
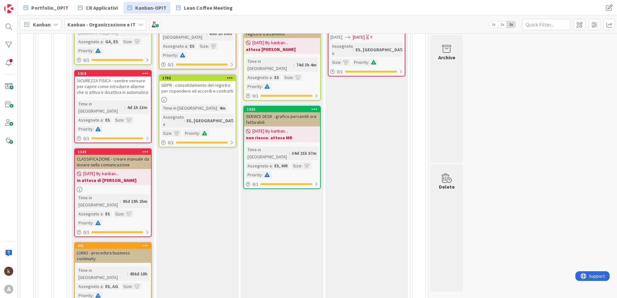
click at [200, 81] on div "GDPR - consolidamento del registro per rispondere ad accordi e contratti" at bounding box center [197, 88] width 76 height 14
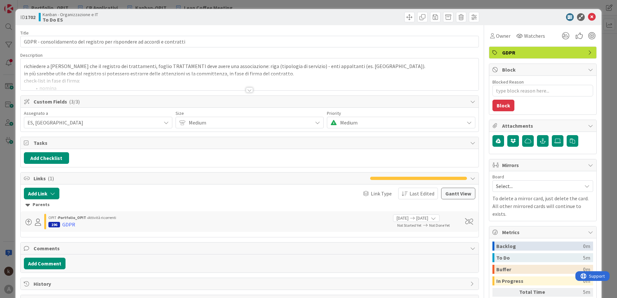
type textarea "x"
click at [102, 84] on div at bounding box center [250, 82] width 458 height 16
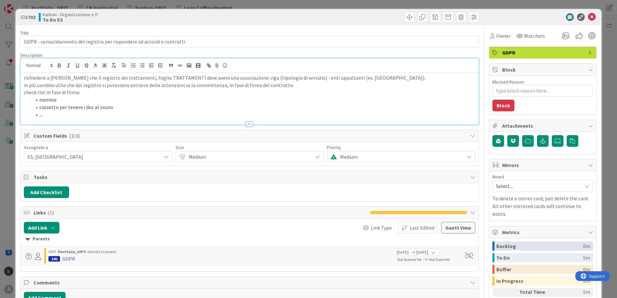
click at [57, 122] on div at bounding box center [250, 121] width 458 height 7
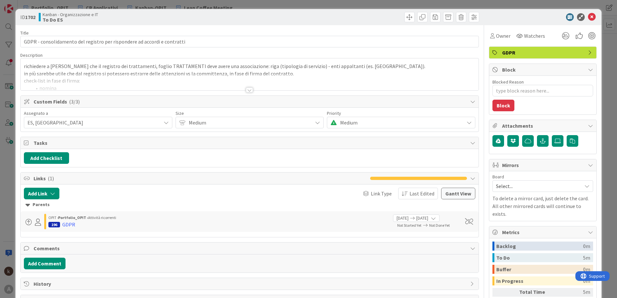
click at [57, 88] on div at bounding box center [250, 82] width 458 height 16
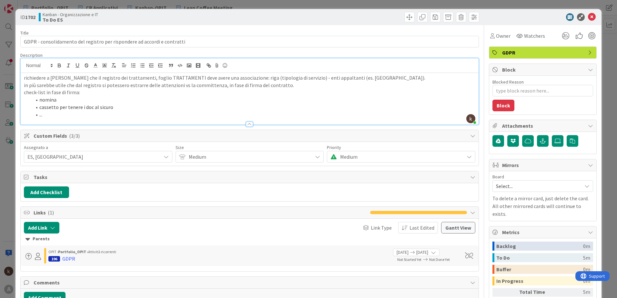
click at [62, 113] on li "..." at bounding box center [253, 114] width 443 height 7
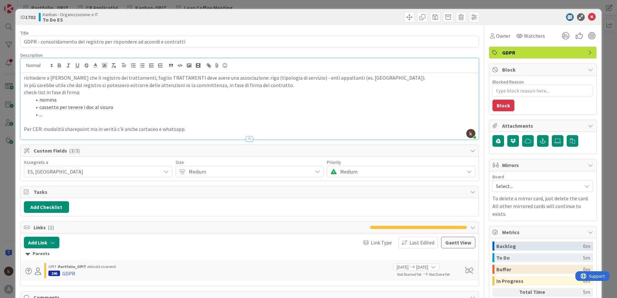
click at [77, 92] on p "check-list in fase di firma:" at bounding box center [249, 92] width 451 height 7
click at [588, 16] on icon at bounding box center [592, 17] width 8 height 8
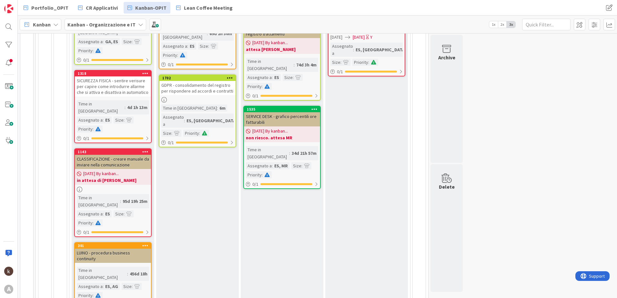
click at [176, 114] on div "Assegnato a" at bounding box center [172, 121] width 23 height 14
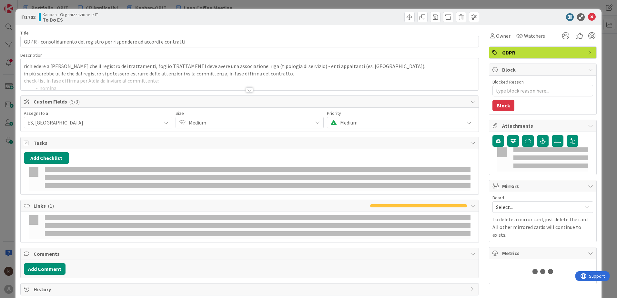
click at [94, 82] on div at bounding box center [250, 82] width 458 height 16
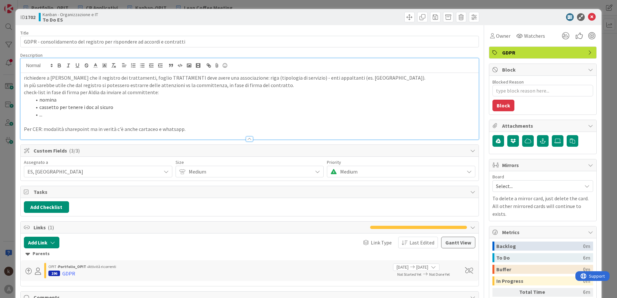
type textarea "x"
click at [186, 128] on p "Per CER: modalità sharepoint ma in verità c'è anche cartaceo e whatsapp." at bounding box center [249, 128] width 451 height 7
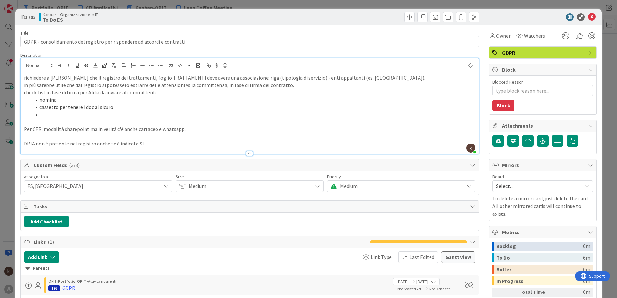
type textarea "x"
